Goal: Check status: Check status

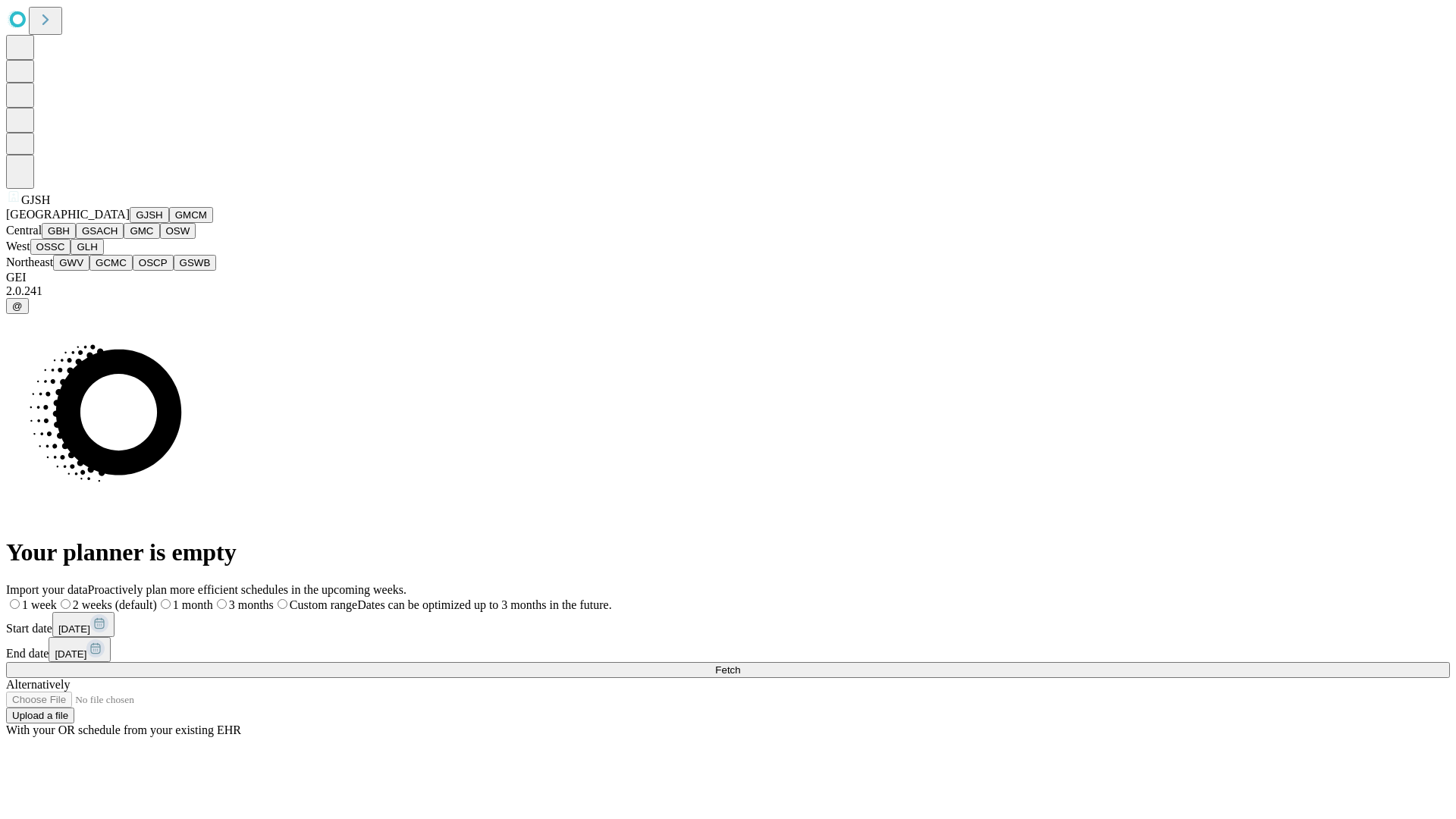
click at [130, 223] on button "GJSH" at bounding box center [150, 214] width 40 height 16
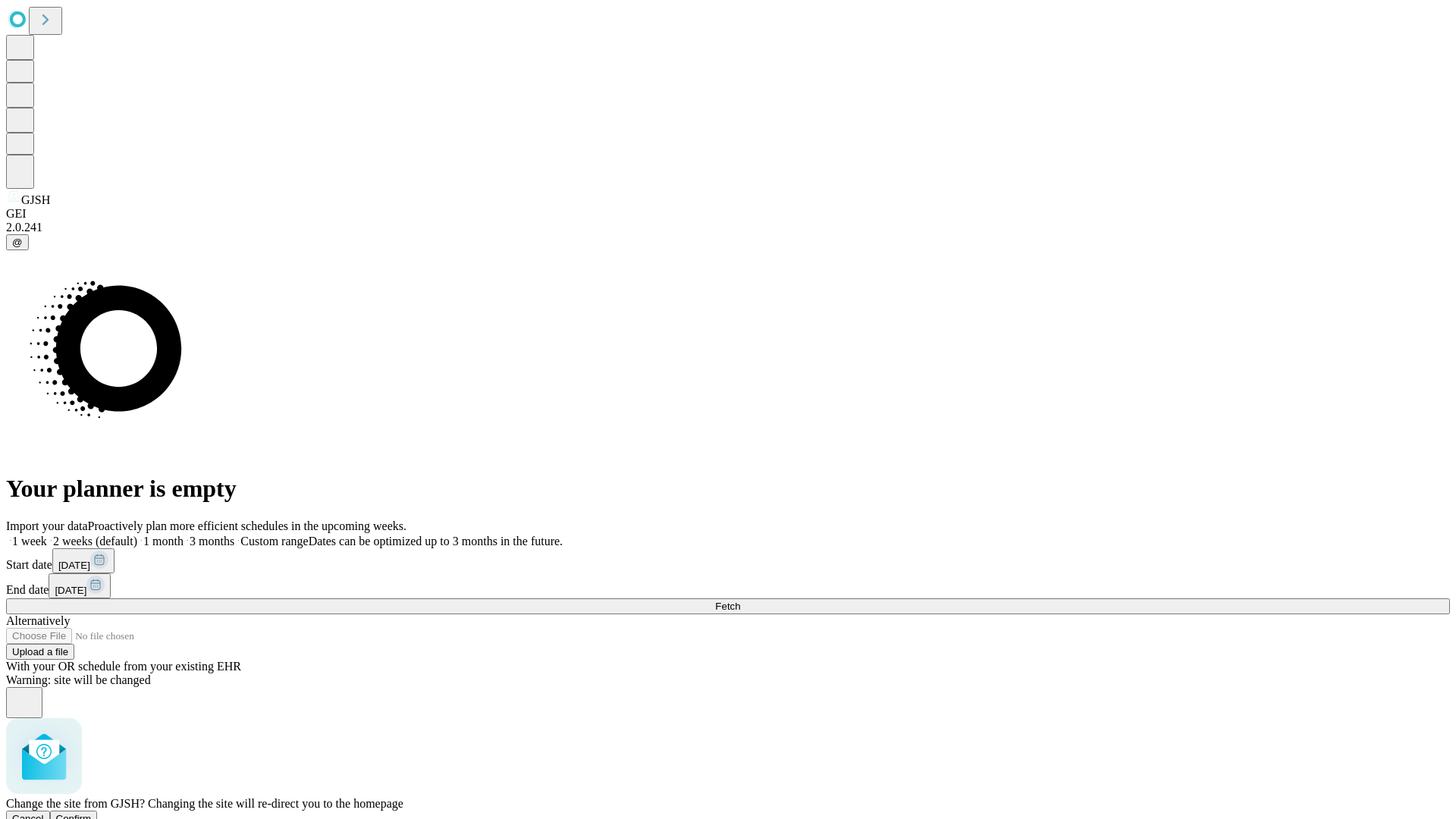
click at [92, 813] on span "Confirm" at bounding box center [73, 818] width 35 height 11
click at [183, 534] on label "1 month" at bounding box center [161, 541] width 47 height 13
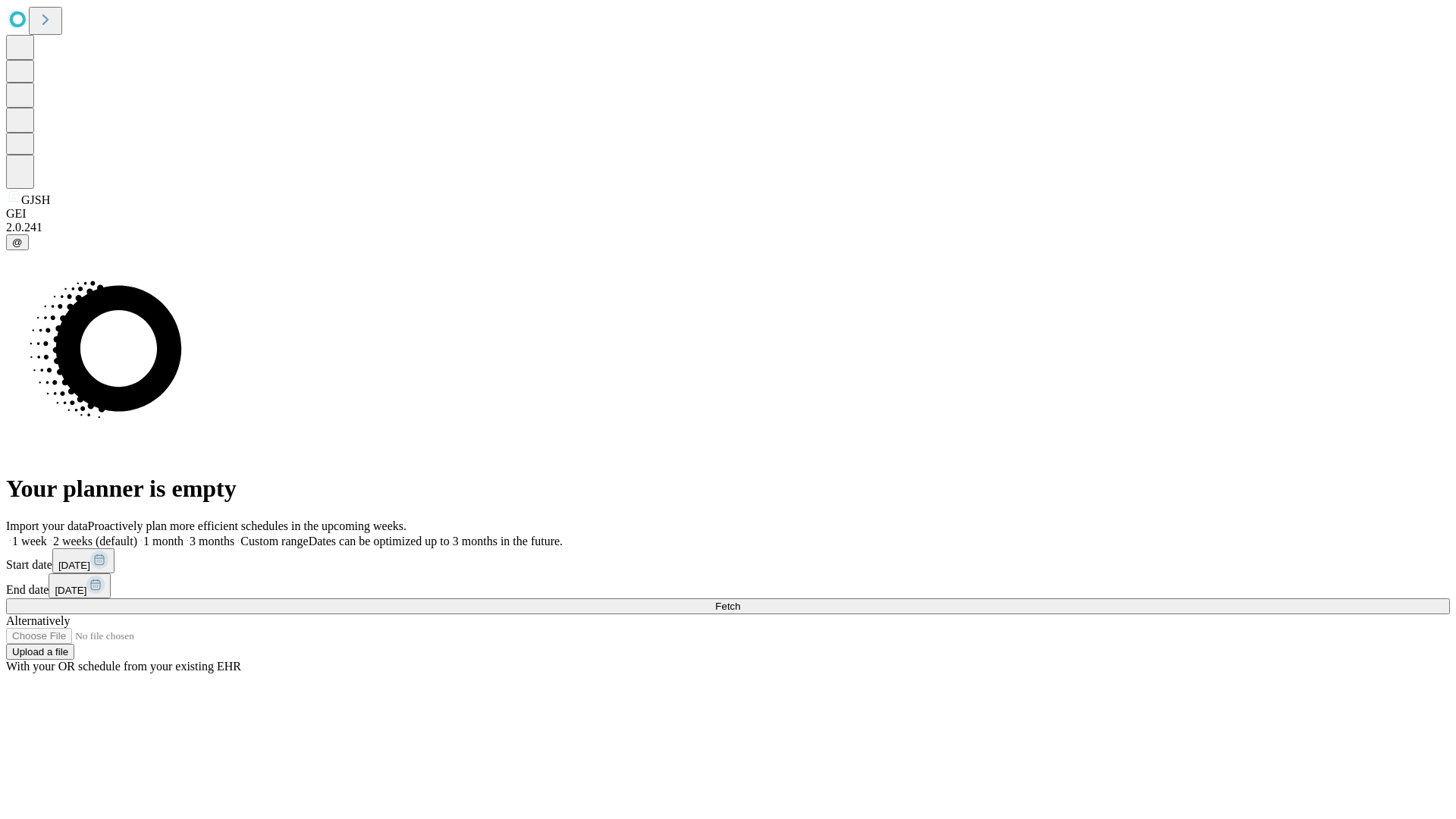
click at [740, 601] on span "Fetch" at bounding box center [727, 606] width 25 height 11
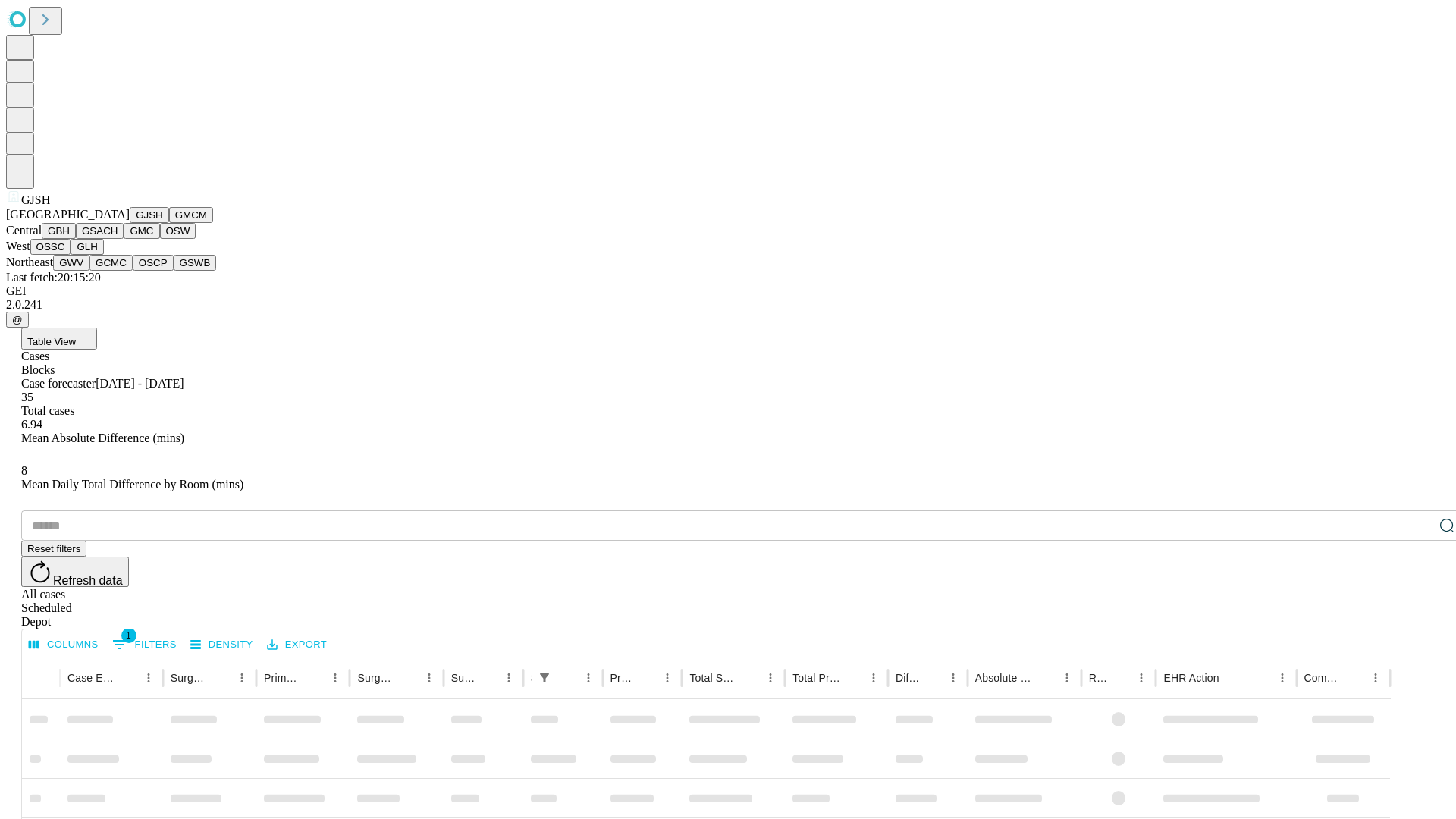
click at [169, 223] on button "GMCM" at bounding box center [191, 214] width 44 height 16
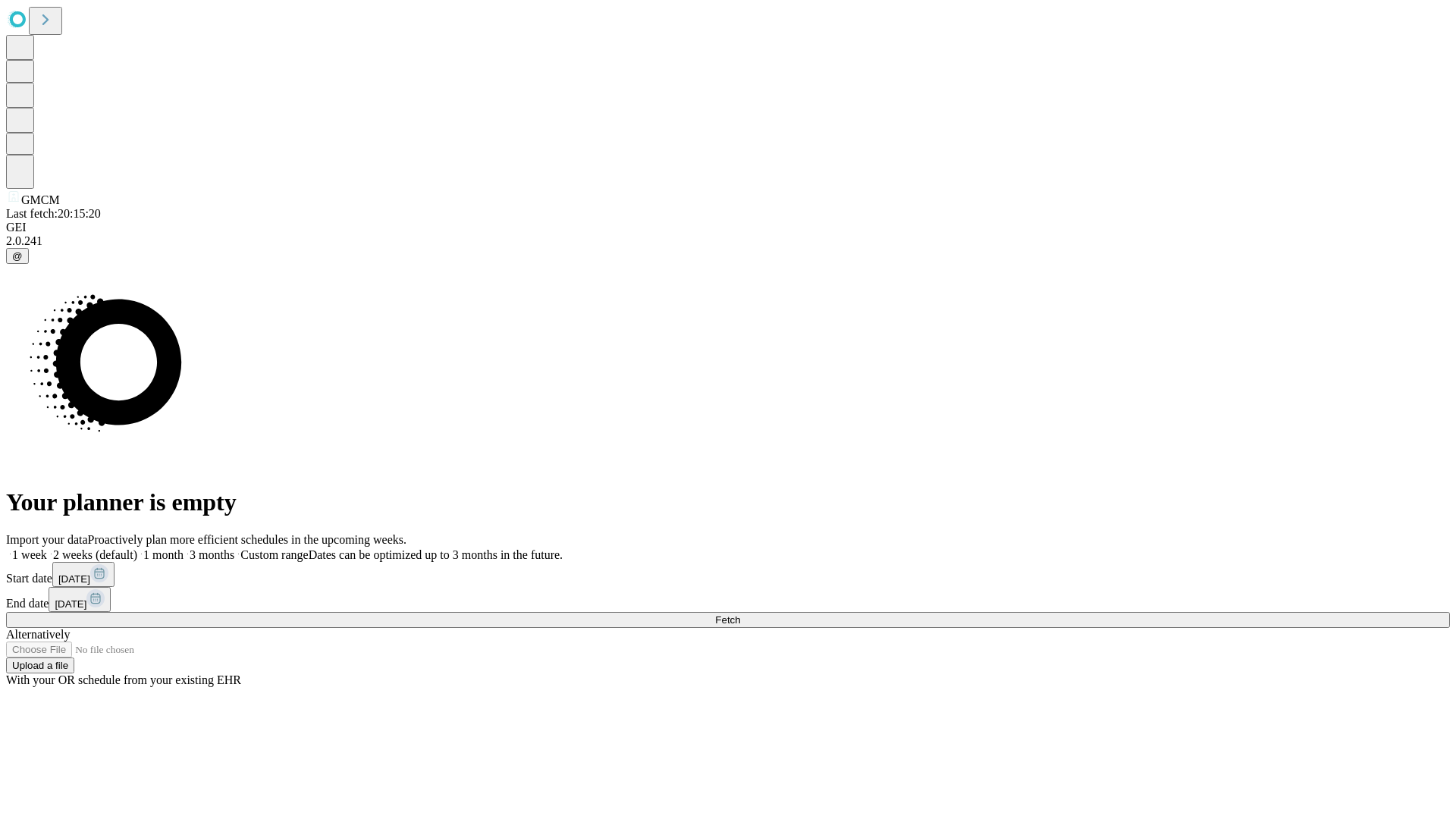
click at [183, 548] on label "1 month" at bounding box center [161, 554] width 47 height 13
click at [740, 615] on span "Fetch" at bounding box center [727, 620] width 25 height 11
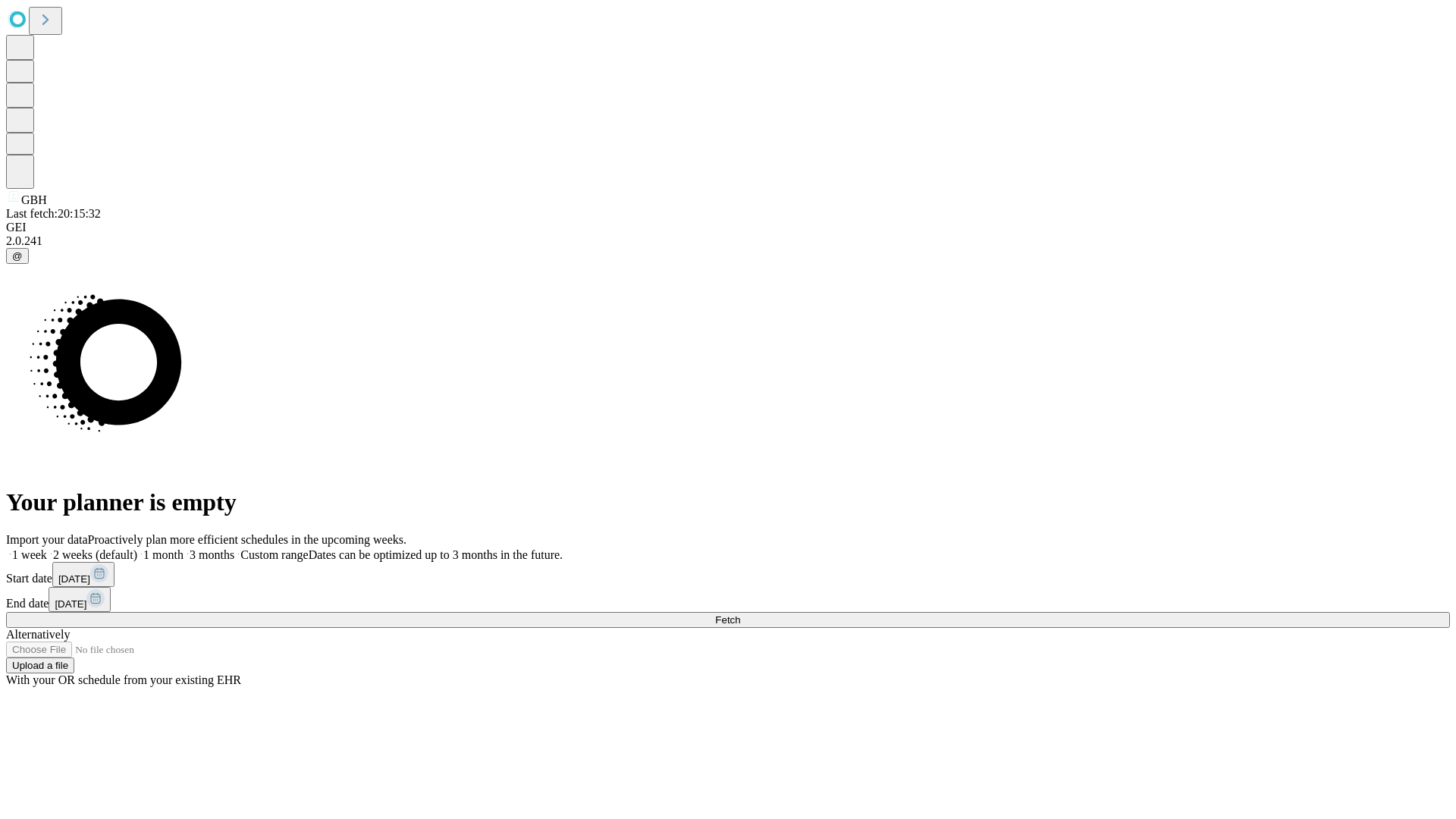
click at [183, 548] on label "1 month" at bounding box center [161, 554] width 47 height 13
click at [740, 615] on span "Fetch" at bounding box center [727, 620] width 25 height 11
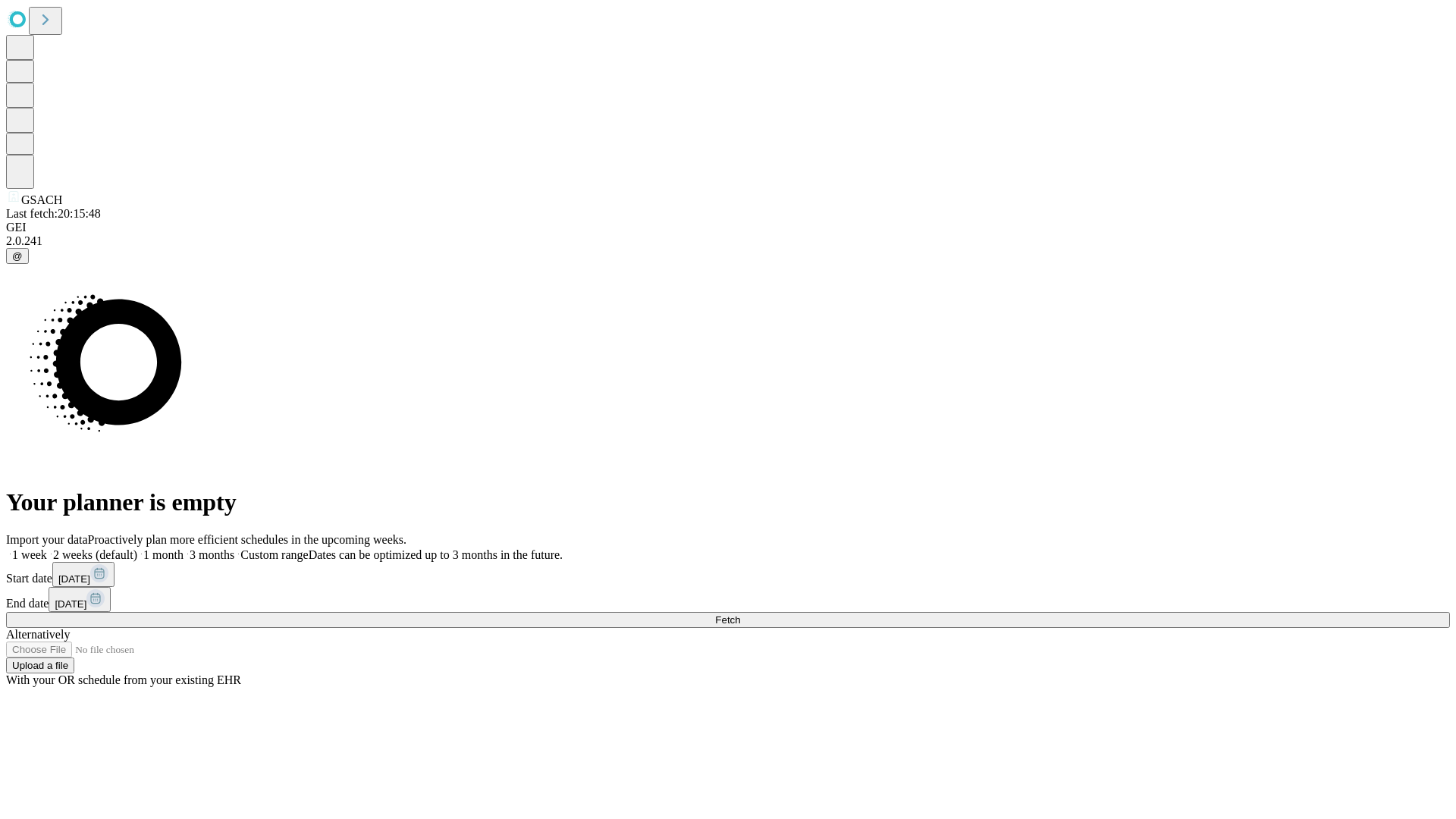
click at [183, 548] on label "1 month" at bounding box center [161, 554] width 47 height 13
click at [740, 615] on span "Fetch" at bounding box center [727, 620] width 25 height 11
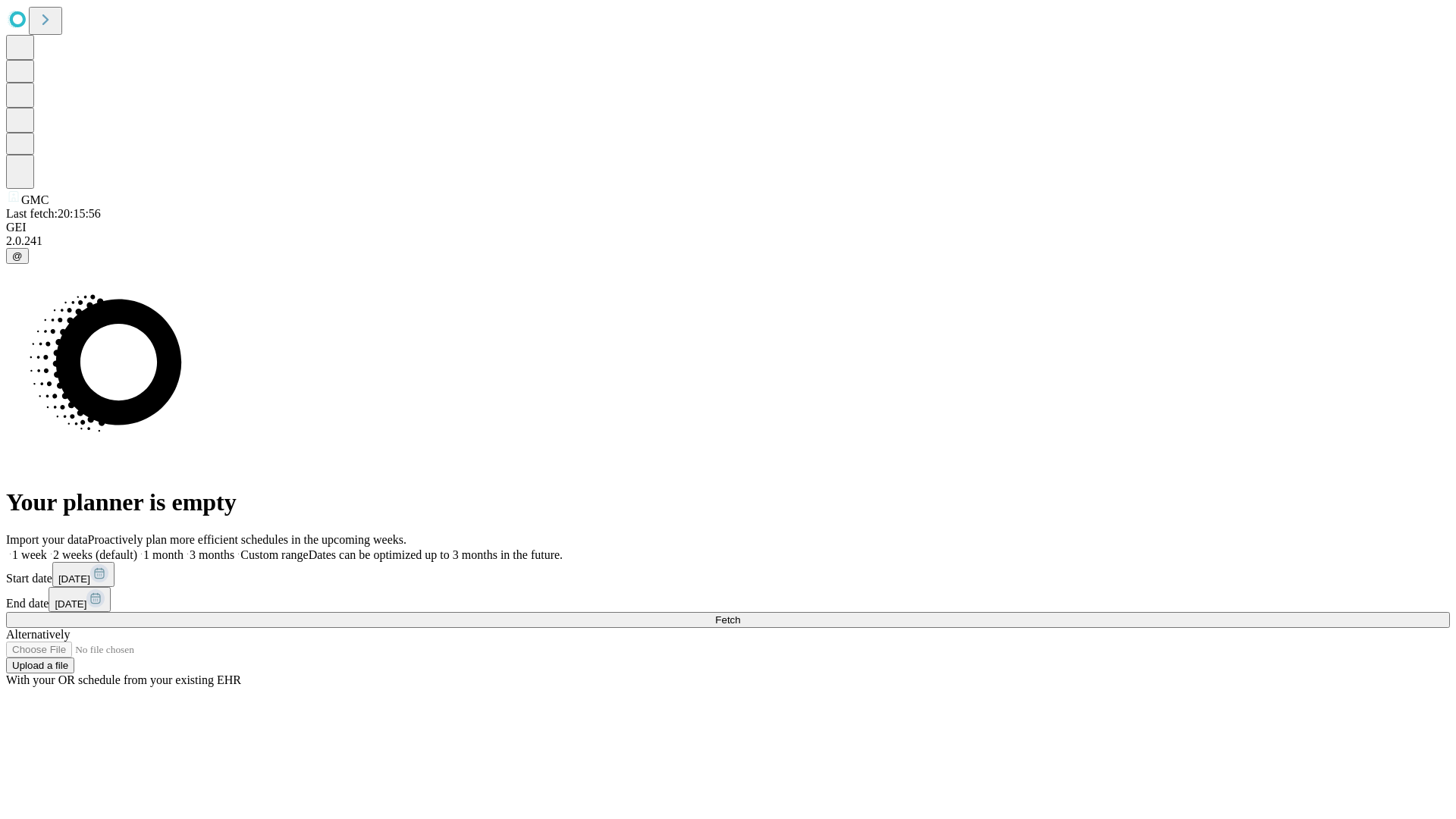
click at [183, 548] on label "1 month" at bounding box center [161, 554] width 47 height 13
click at [740, 615] on span "Fetch" at bounding box center [727, 620] width 25 height 11
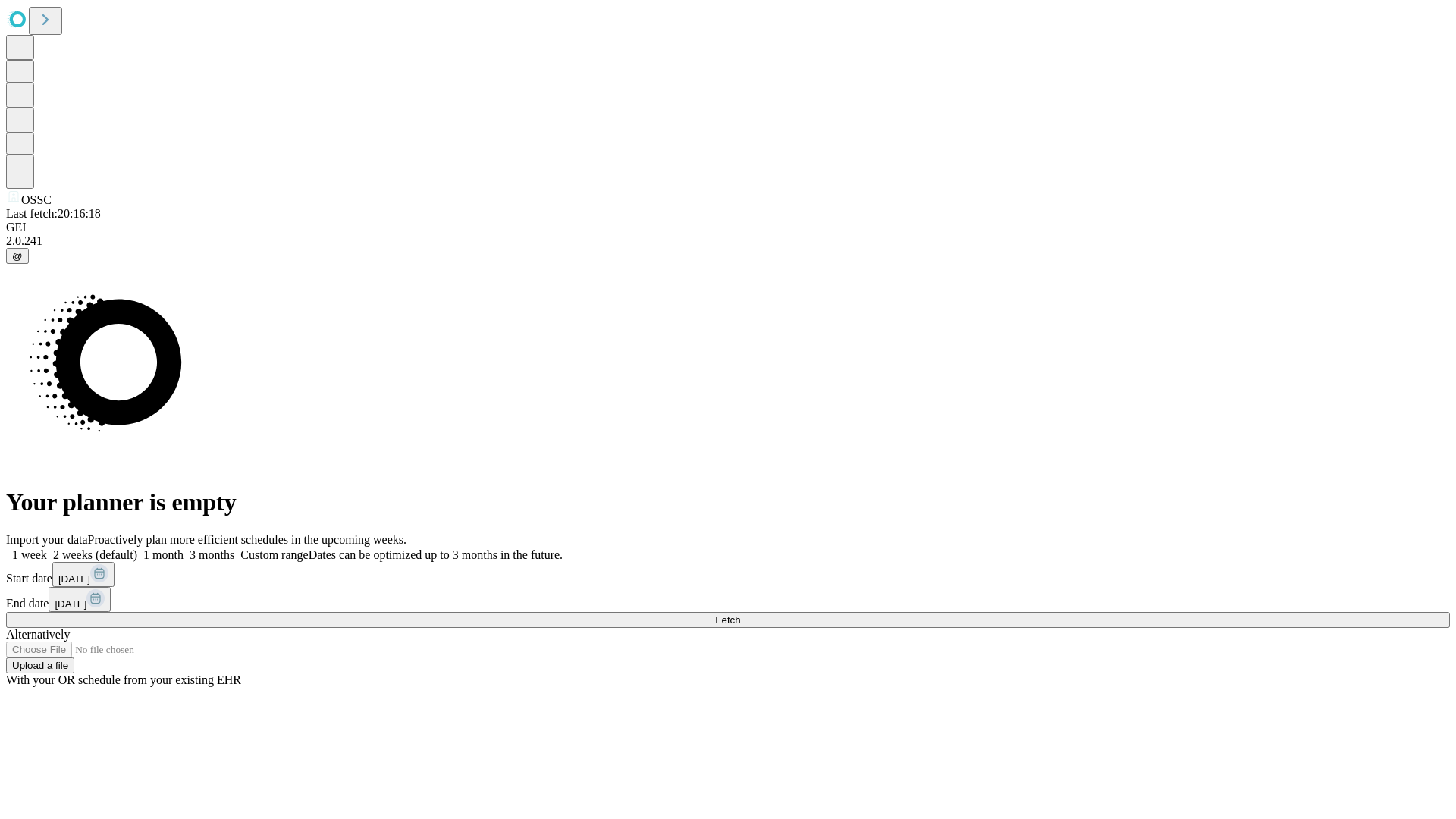
click at [183, 548] on label "1 month" at bounding box center [161, 554] width 47 height 13
click at [740, 615] on span "Fetch" at bounding box center [727, 620] width 25 height 11
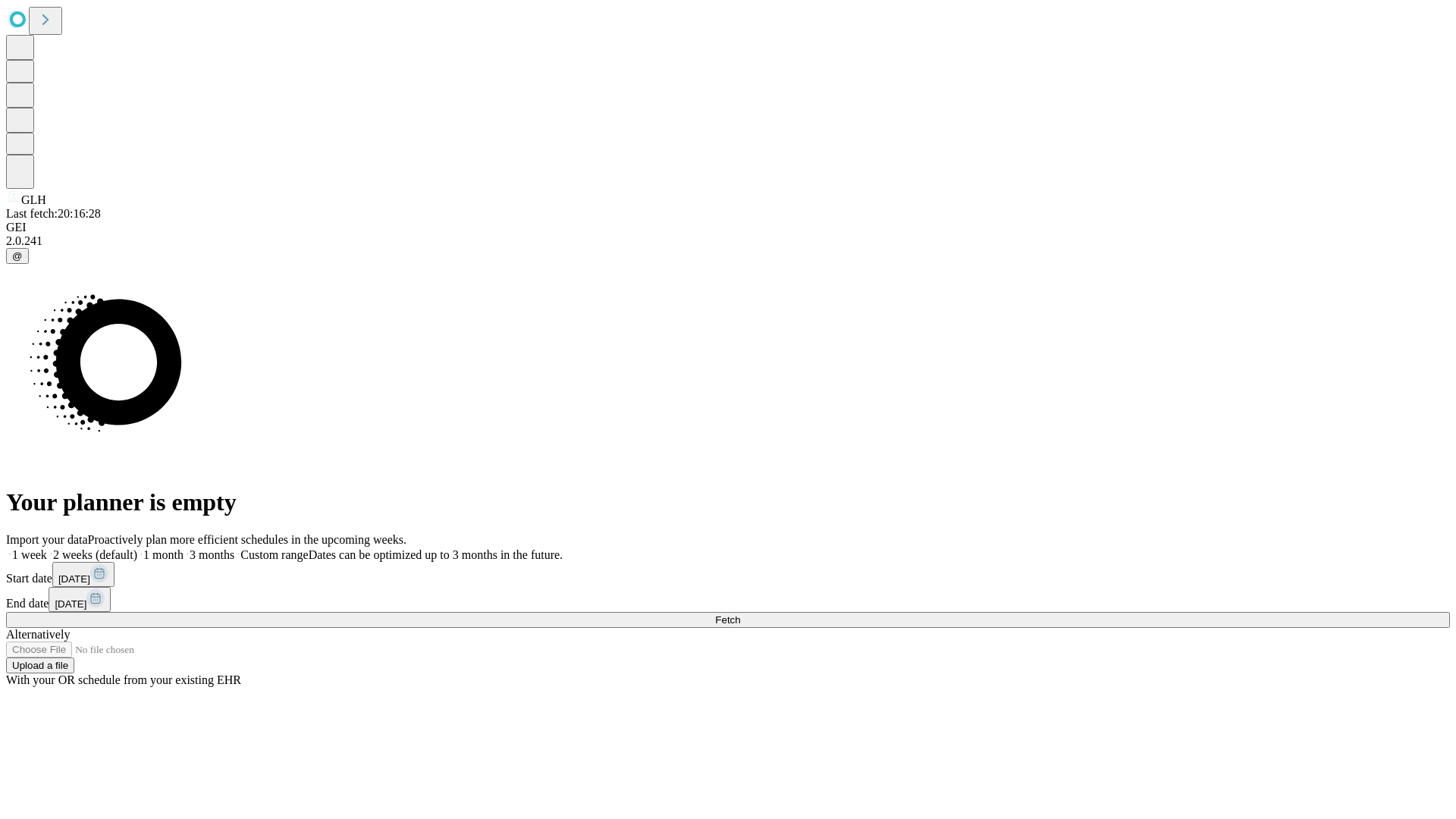
click at [183, 548] on label "1 month" at bounding box center [161, 554] width 47 height 13
click at [740, 615] on span "Fetch" at bounding box center [727, 620] width 25 height 11
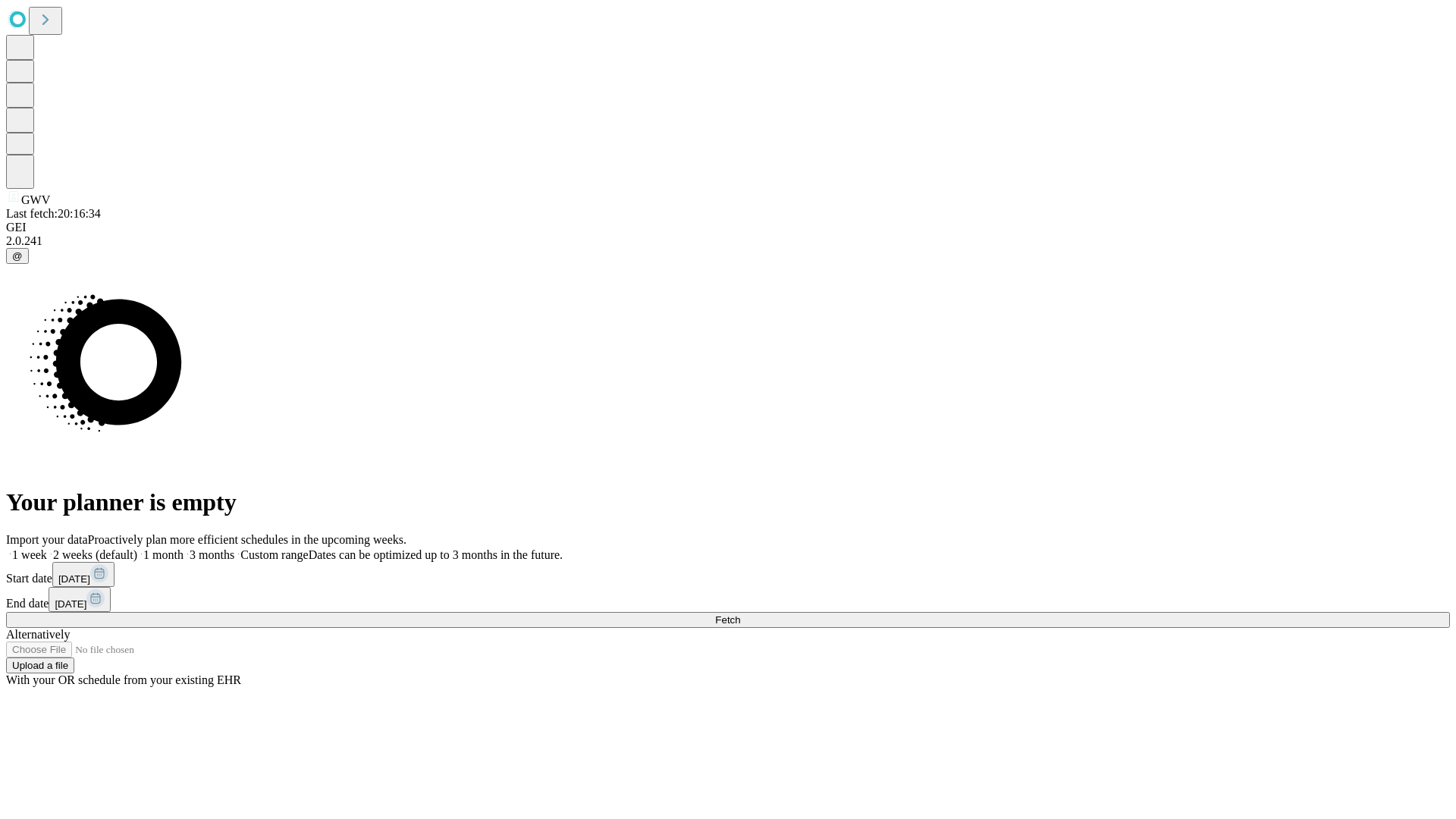
click at [183, 548] on label "1 month" at bounding box center [161, 554] width 47 height 13
click at [740, 615] on span "Fetch" at bounding box center [727, 620] width 25 height 11
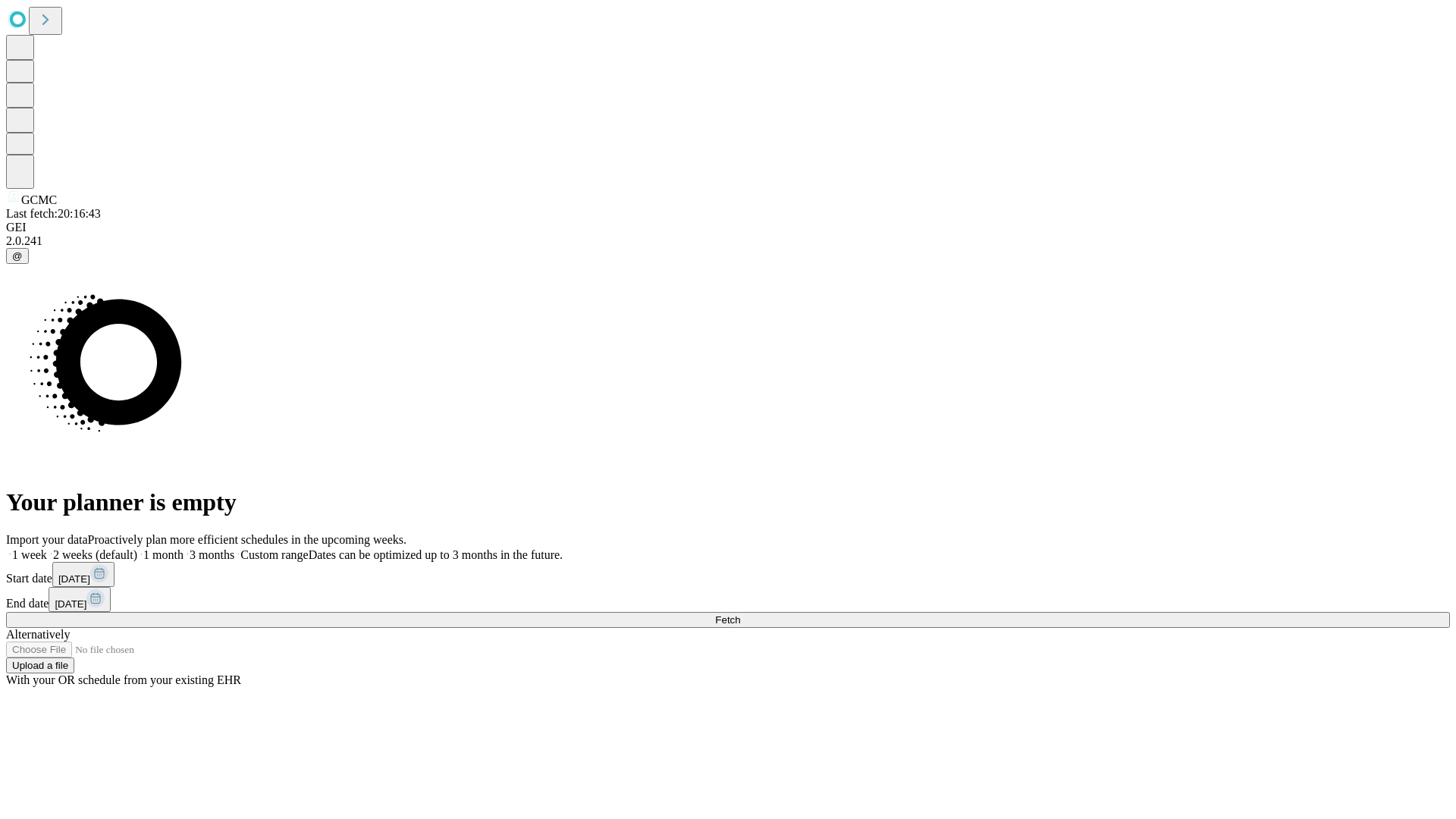
click at [183, 548] on label "1 month" at bounding box center [161, 554] width 47 height 13
click at [740, 615] on span "Fetch" at bounding box center [727, 620] width 25 height 11
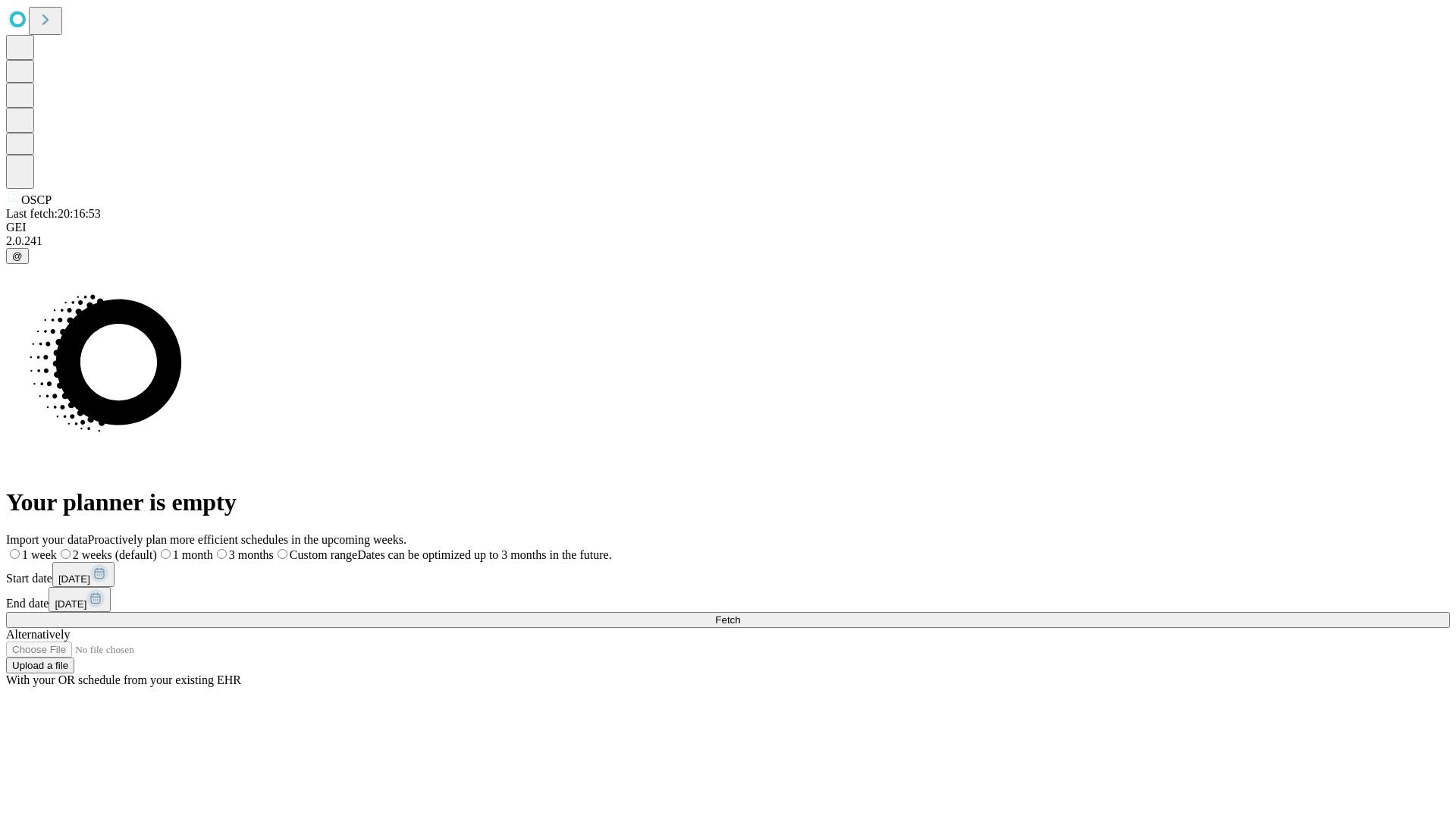
click at [740, 615] on span "Fetch" at bounding box center [727, 620] width 25 height 11
